Goal: Information Seeking & Learning: Learn about a topic

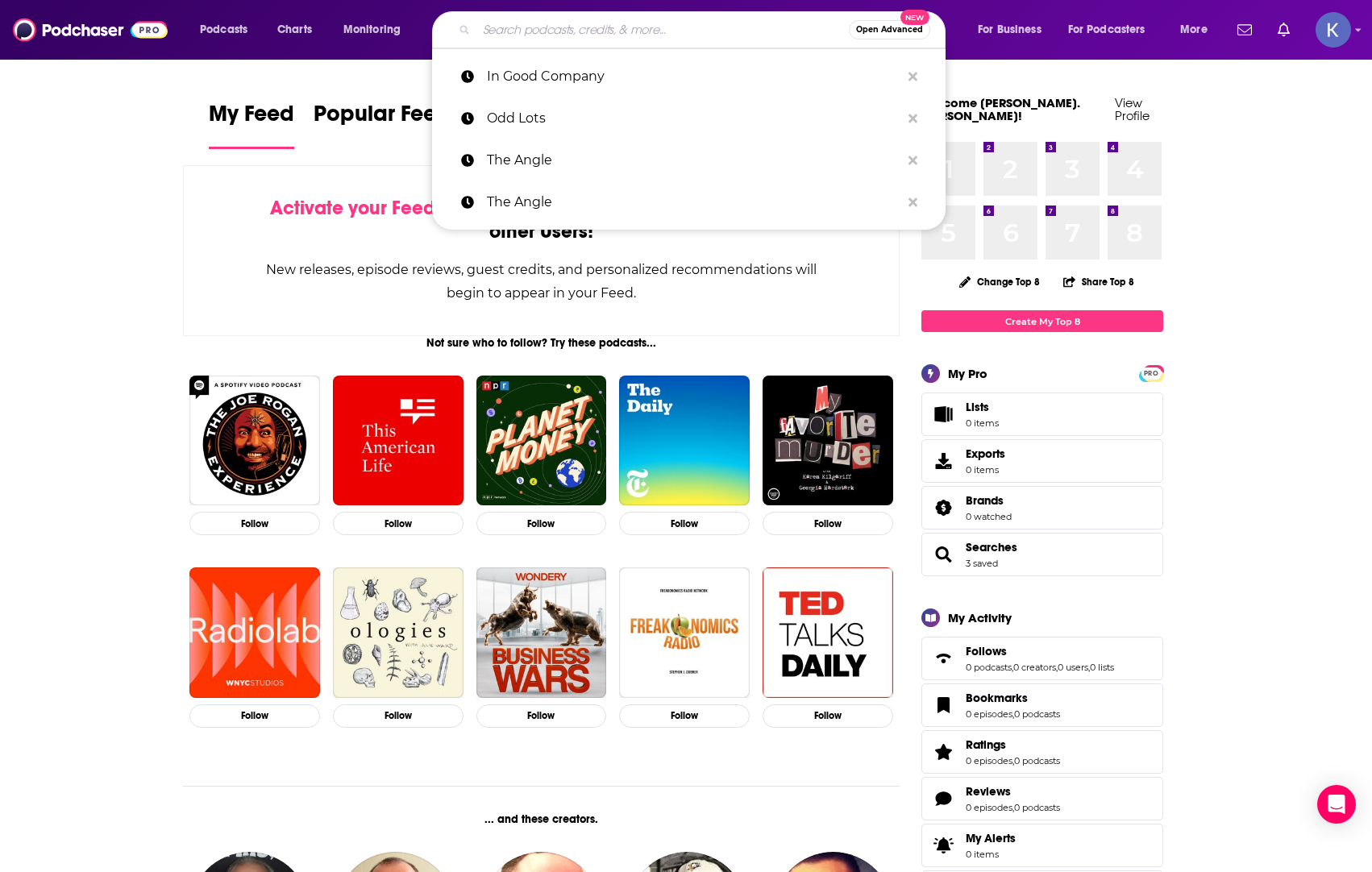
click at [642, 35] on input "Search podcasts, credits, & more..." at bounding box center [663, 29] width 372 height 26
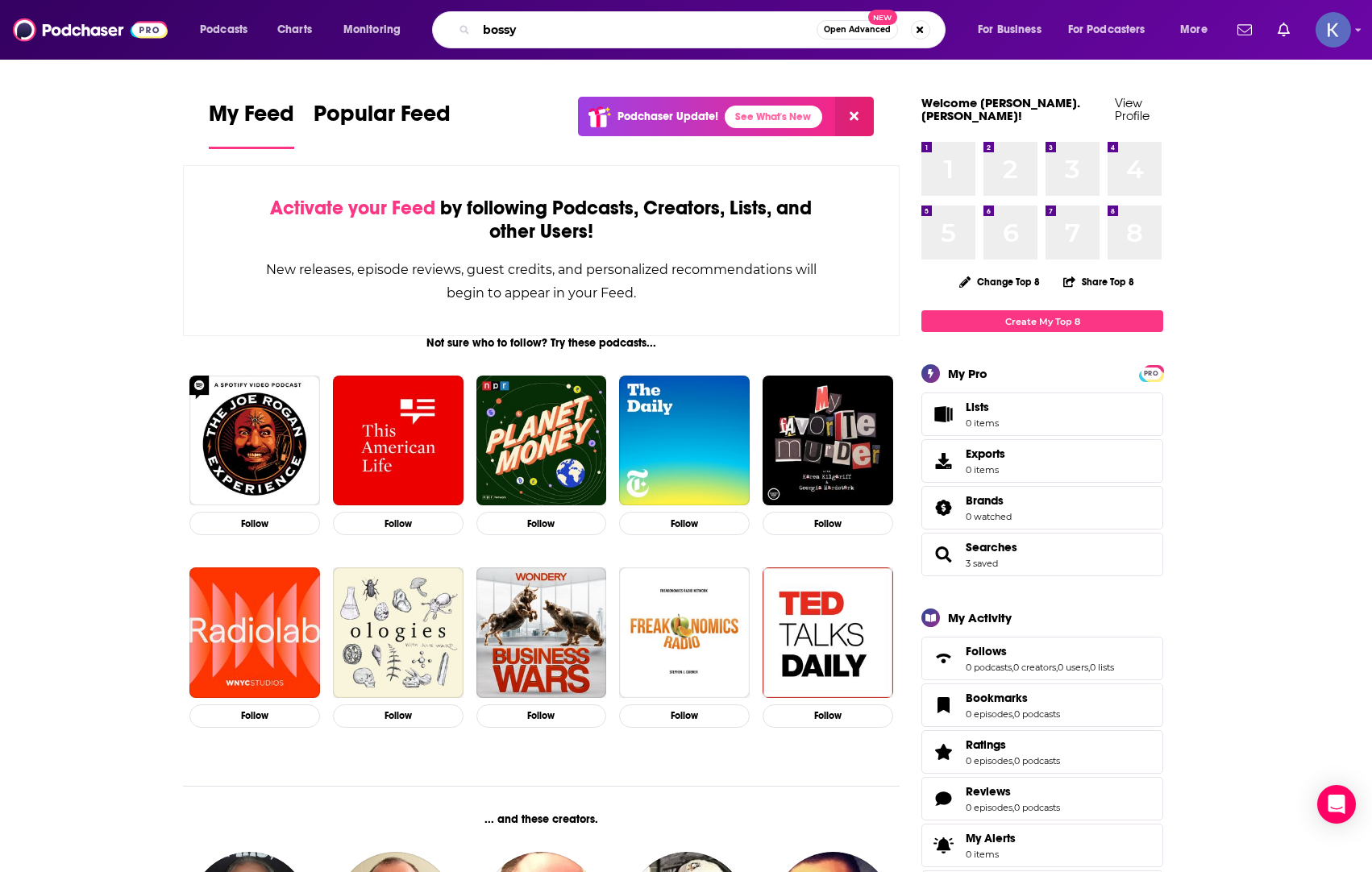
type input "bossy"
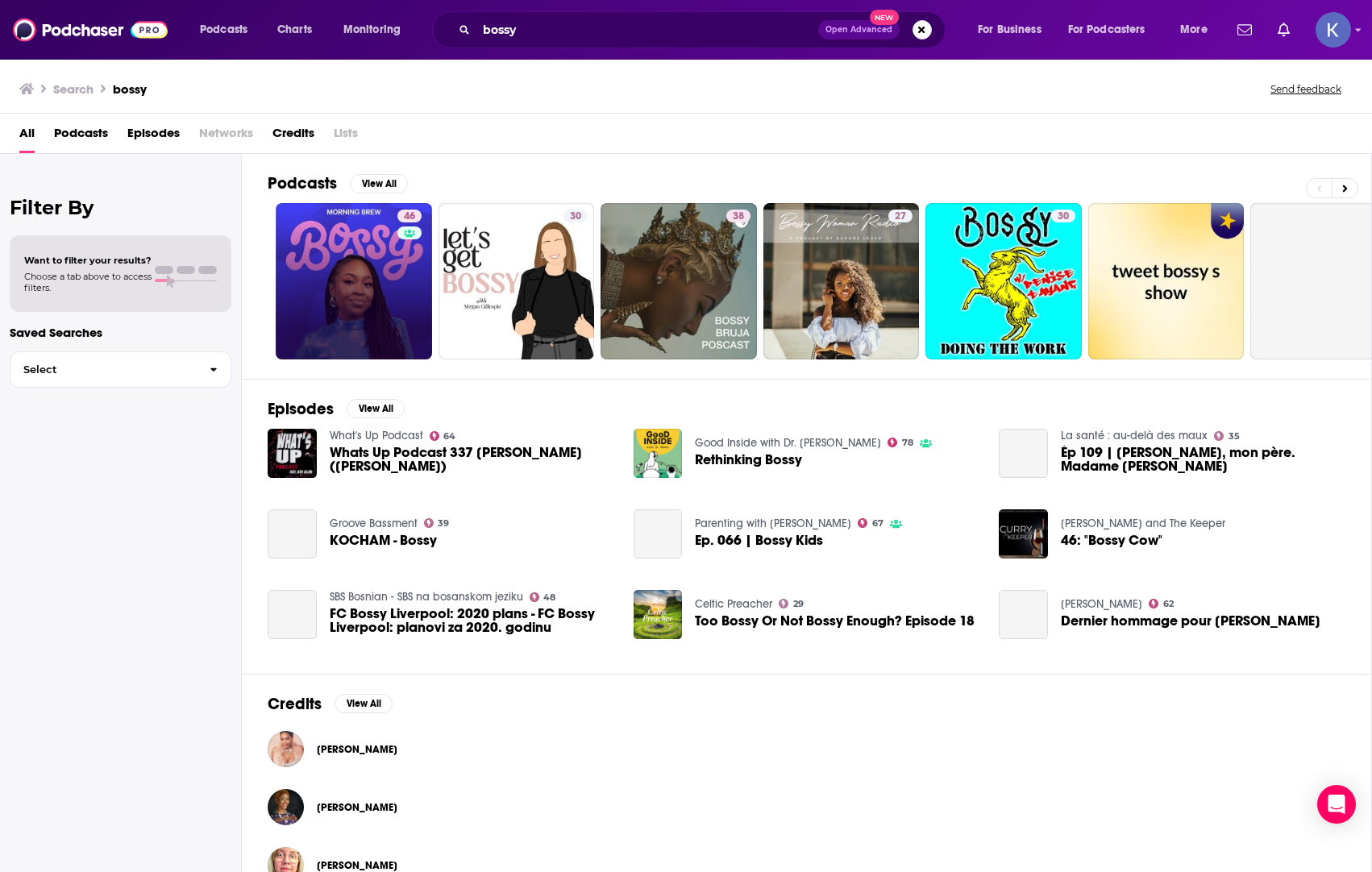
drag, startPoint x: 263, startPoint y: 343, endPoint x: 278, endPoint y: 339, distance: 15.5
click at [263, 343] on div "Podcasts View All 46 30 38 27 30 0 + 162 Episodes View All What's Up Podcast 64…" at bounding box center [807, 513] width 1130 height 719
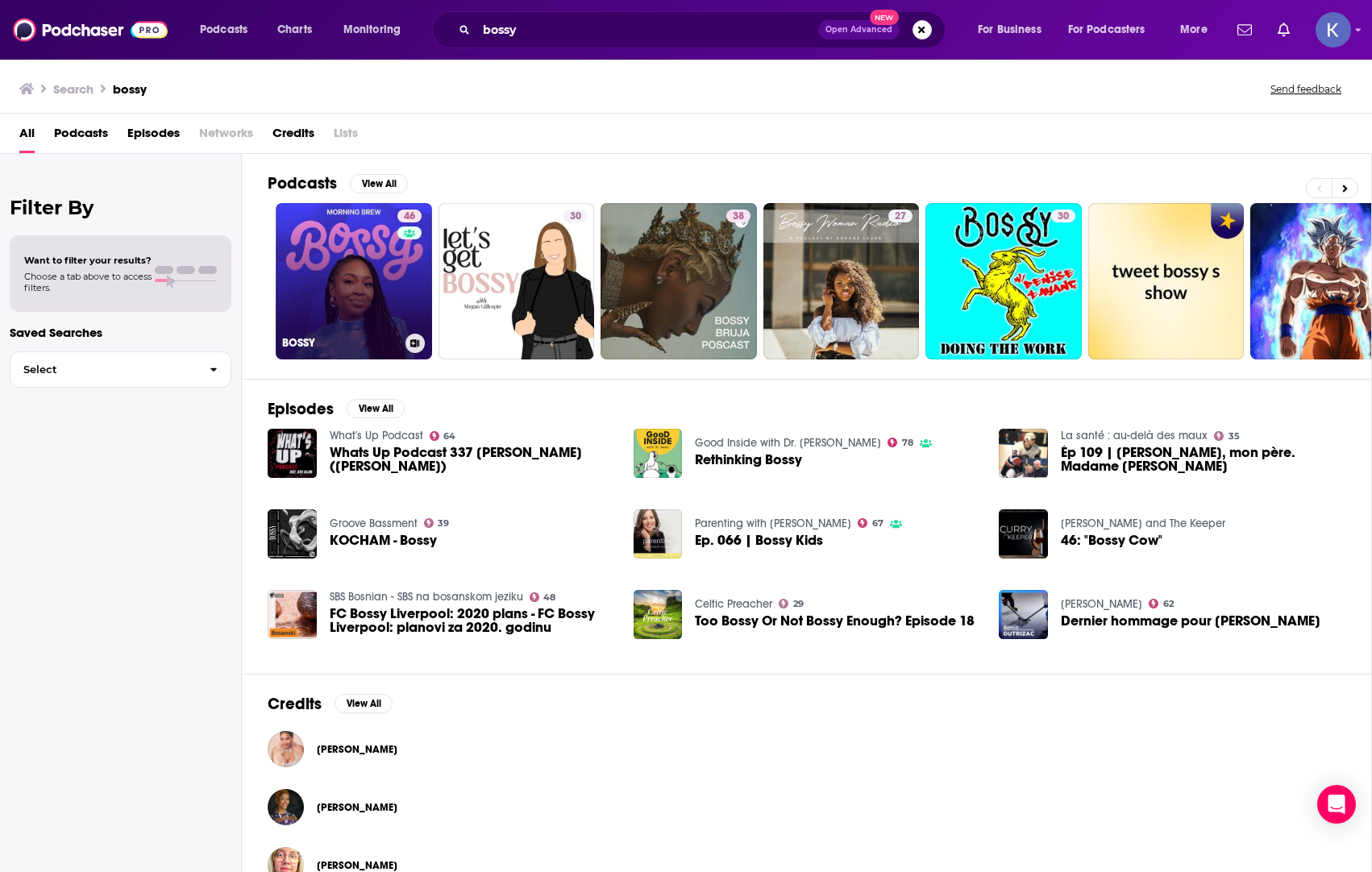
click at [332, 322] on link "46 BOSSY" at bounding box center [353, 281] width 156 height 156
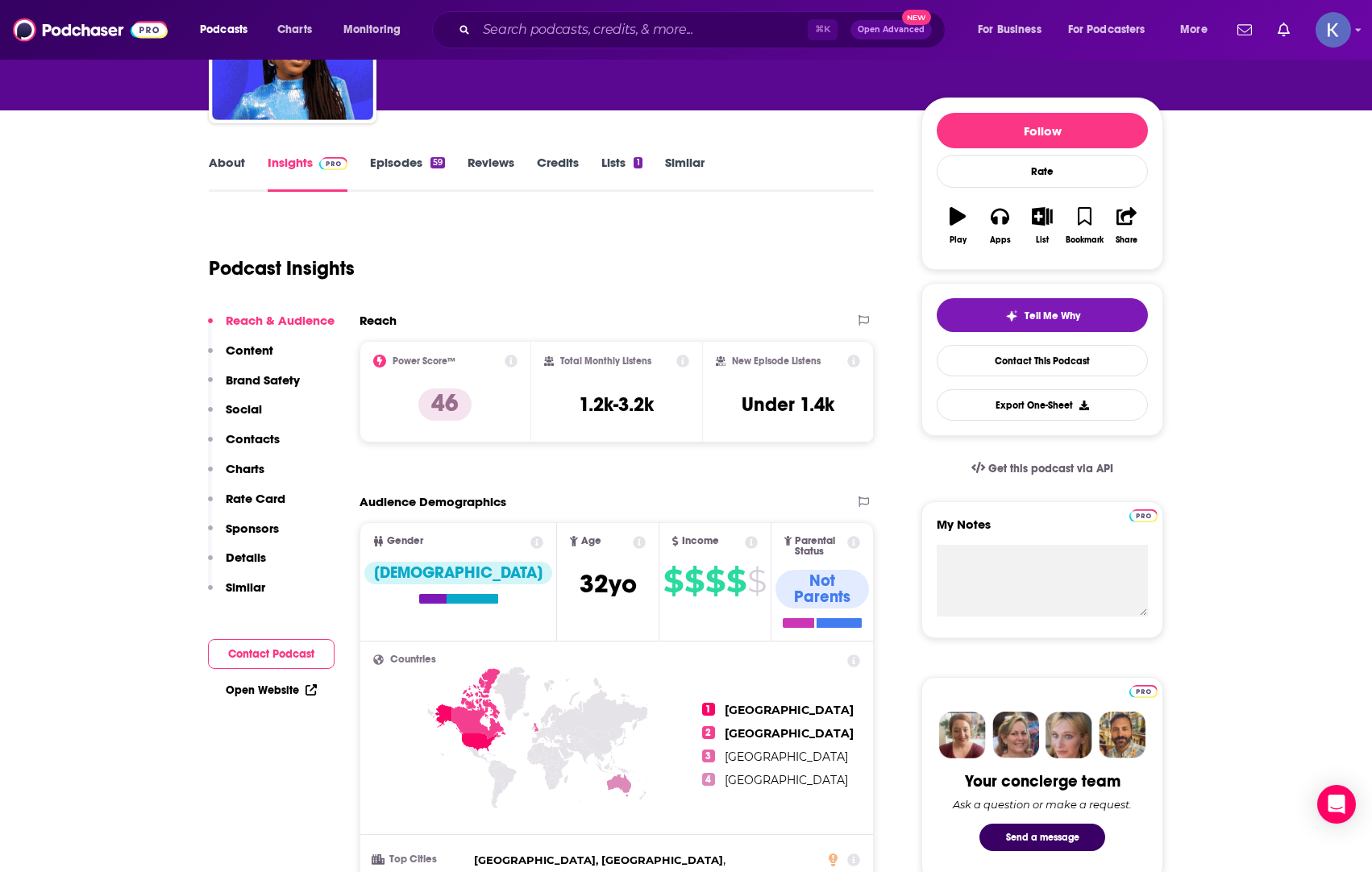
scroll to position [158, 0]
